Goal: Task Accomplishment & Management: Manage account settings

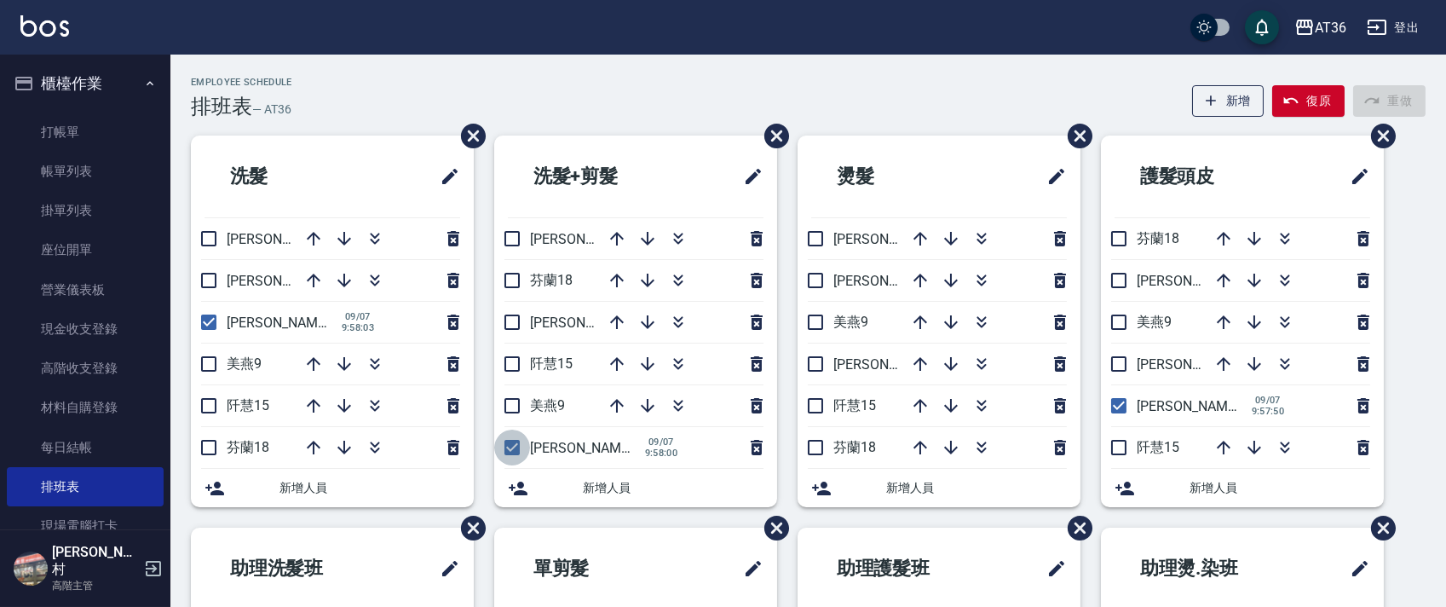
click at [514, 447] on input "checkbox" at bounding box center [512, 447] width 36 height 36
checkbox input "false"
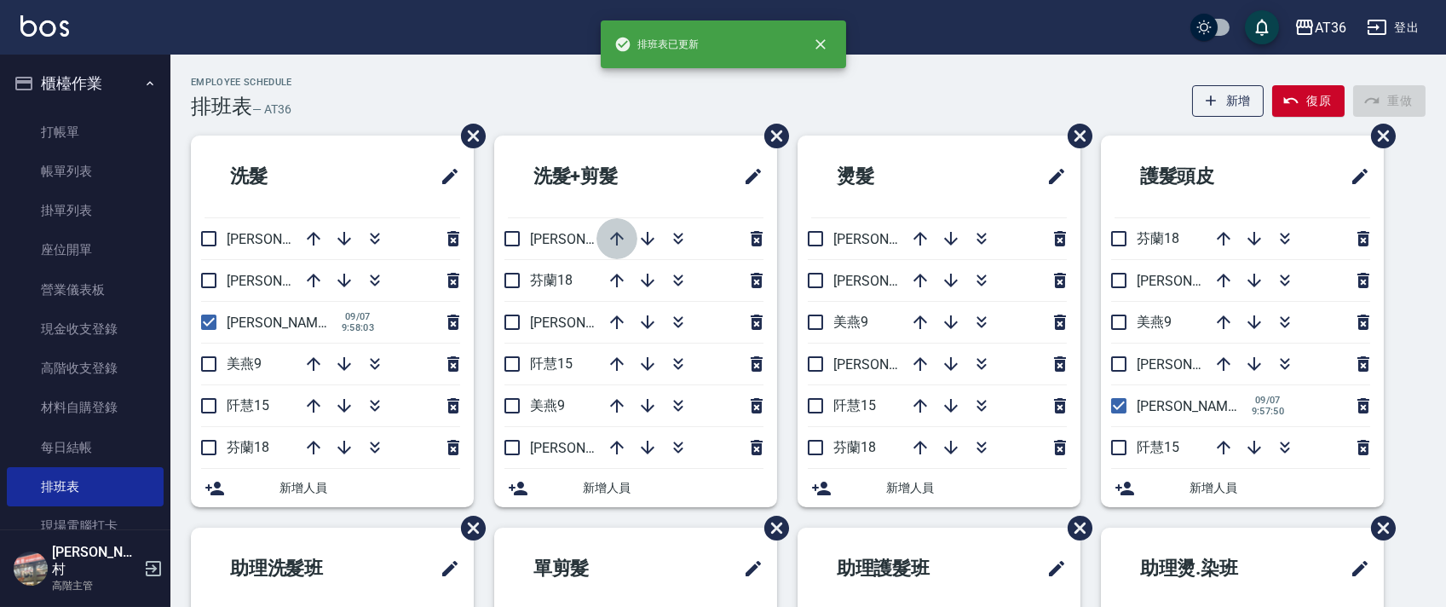
click at [616, 234] on icon "button" at bounding box center [617, 239] width 14 height 14
click at [200, 322] on input "checkbox" at bounding box center [209, 322] width 36 height 36
checkbox input "false"
click at [1118, 401] on input "checkbox" at bounding box center [1119, 406] width 36 height 36
checkbox input "false"
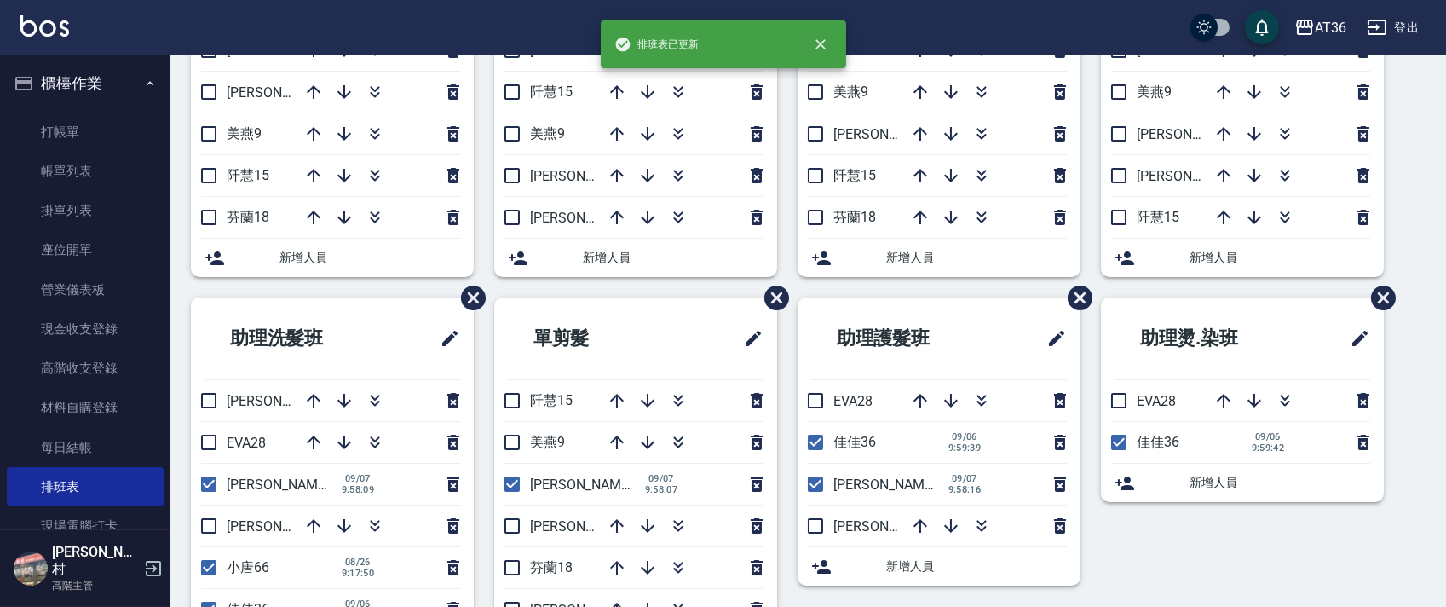
scroll to position [320, 0]
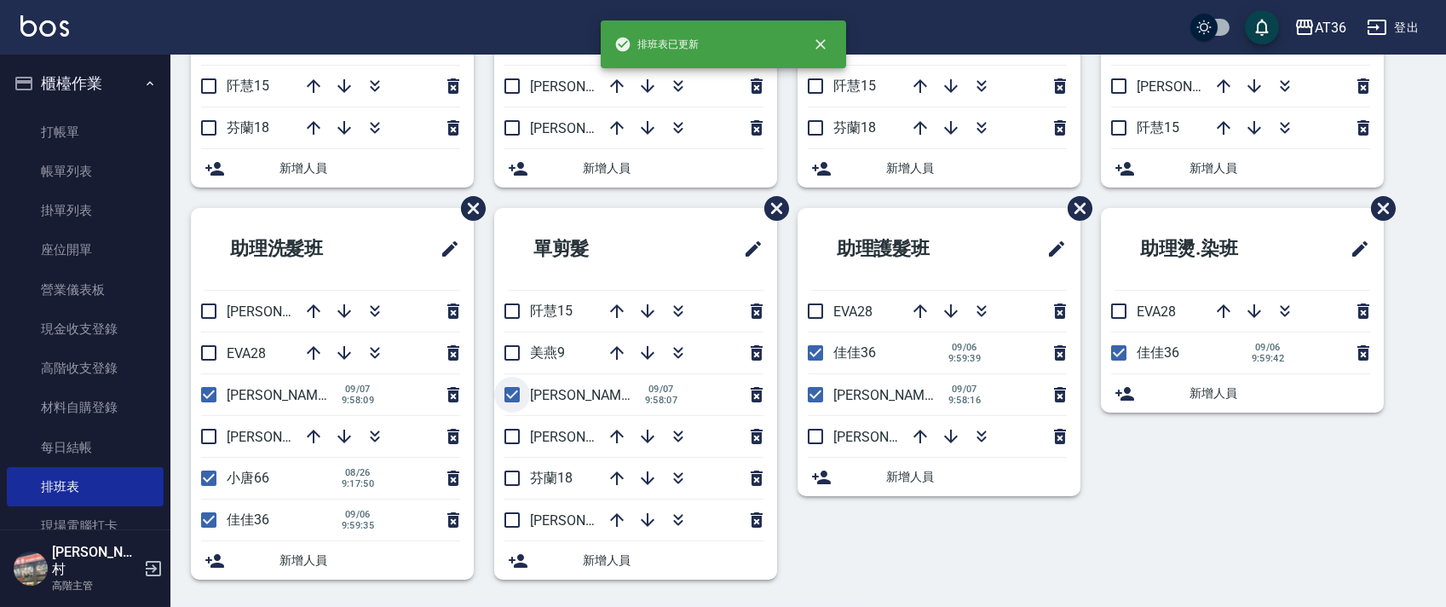
click at [511, 397] on input "checkbox" at bounding box center [512, 395] width 36 height 36
checkbox input "false"
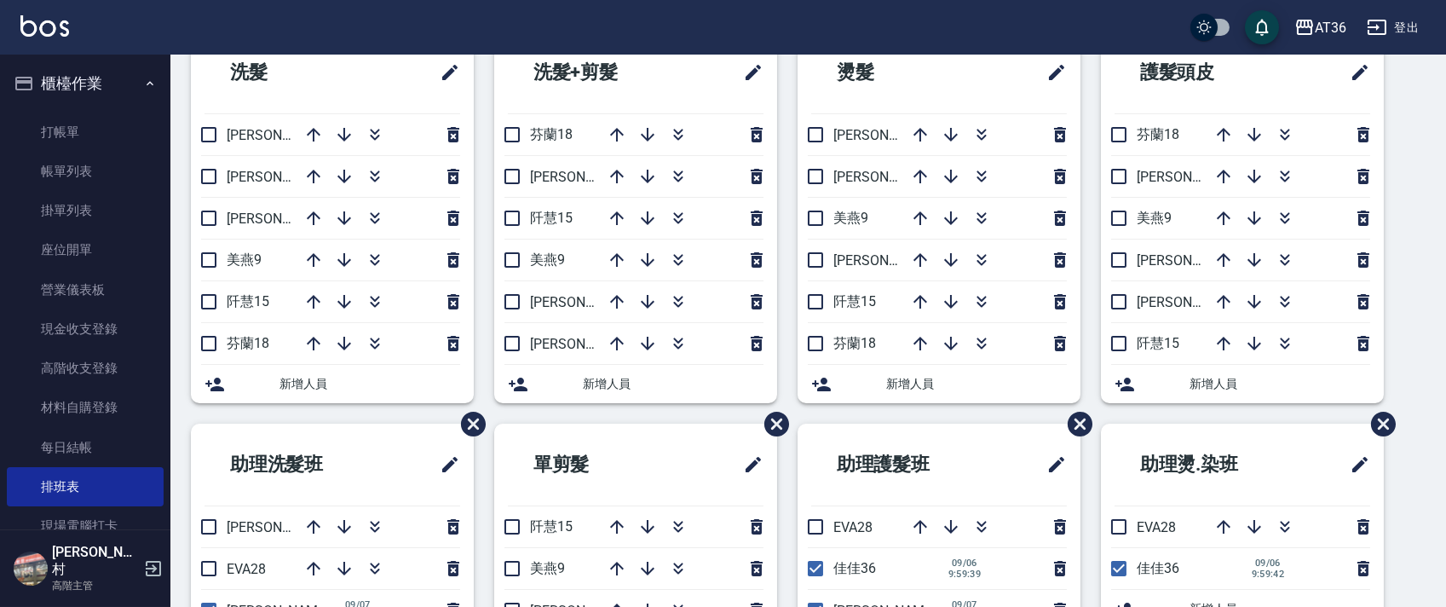
scroll to position [0, 0]
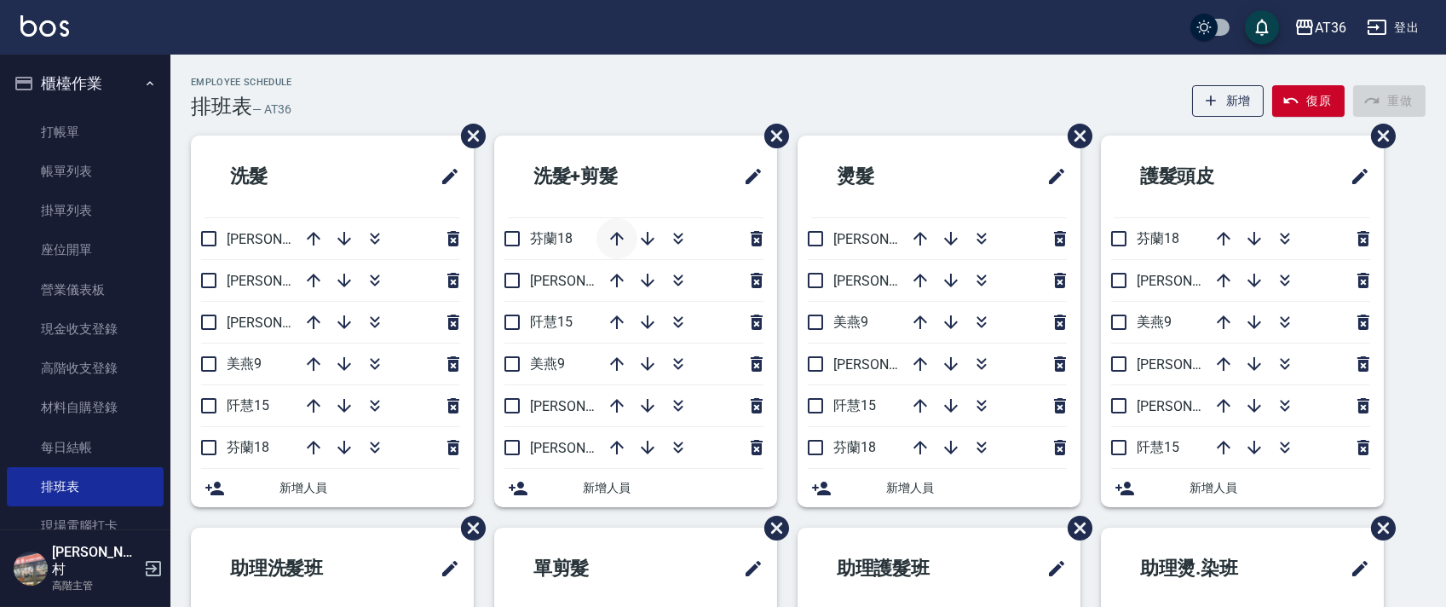
click at [616, 242] on icon "button" at bounding box center [617, 239] width 14 height 14
